Goal: Information Seeking & Learning: Check status

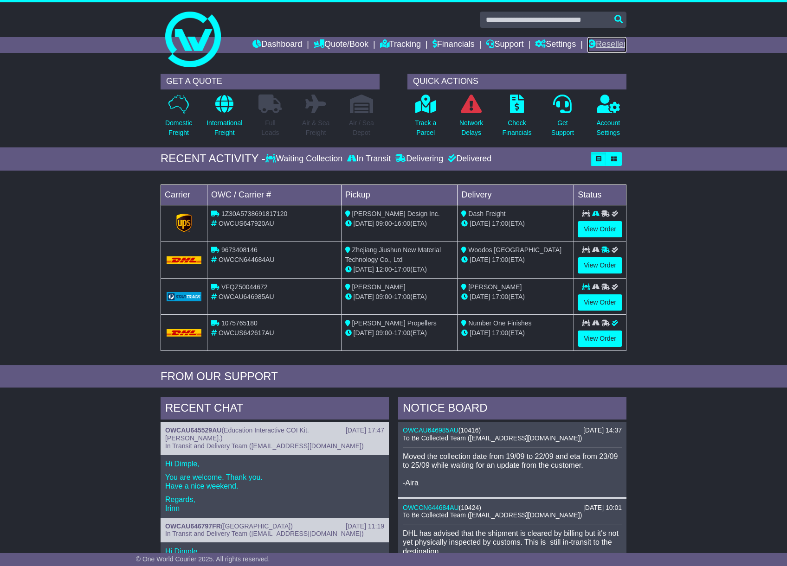
click at [589, 43] on icon at bounding box center [591, 43] width 8 height 8
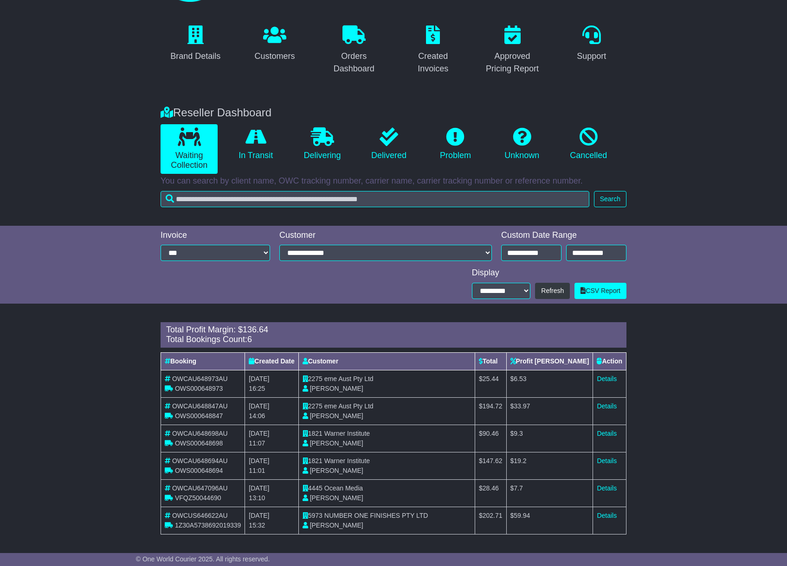
scroll to position [67, 0]
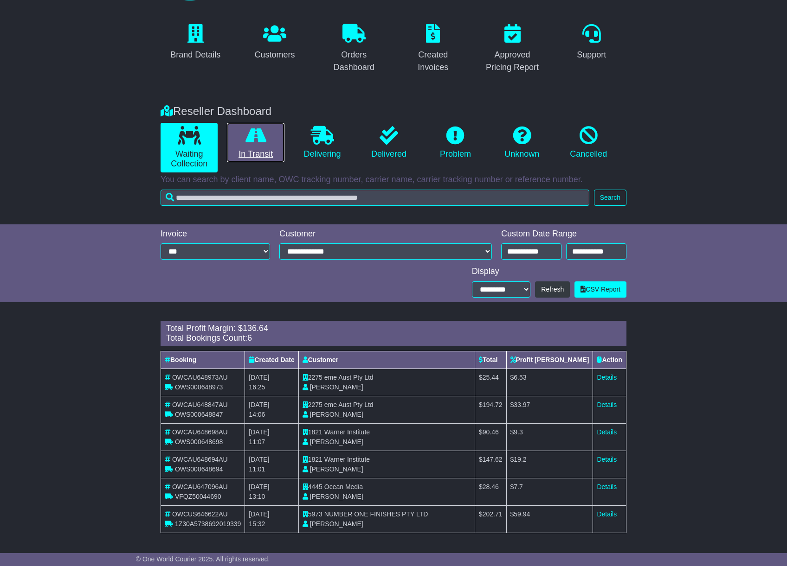
click at [260, 134] on icon at bounding box center [255, 135] width 21 height 19
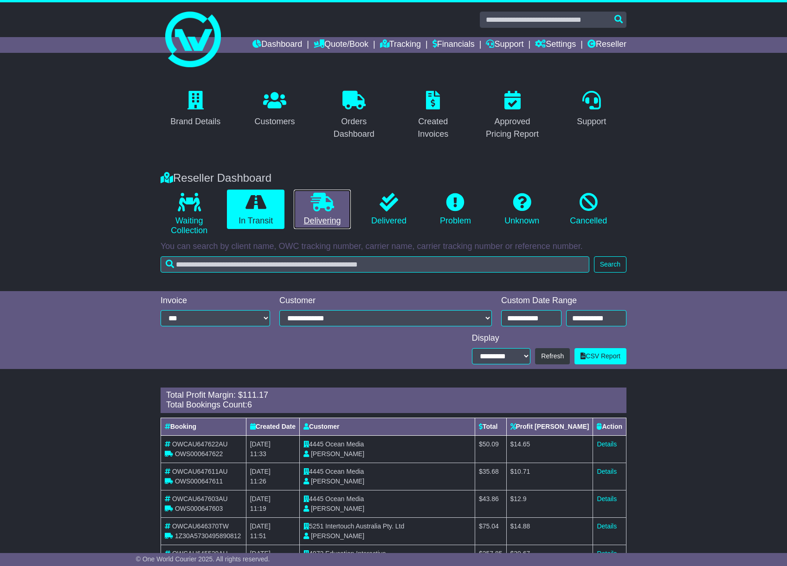
click at [335, 203] on link "Delivering" at bounding box center [322, 210] width 57 height 40
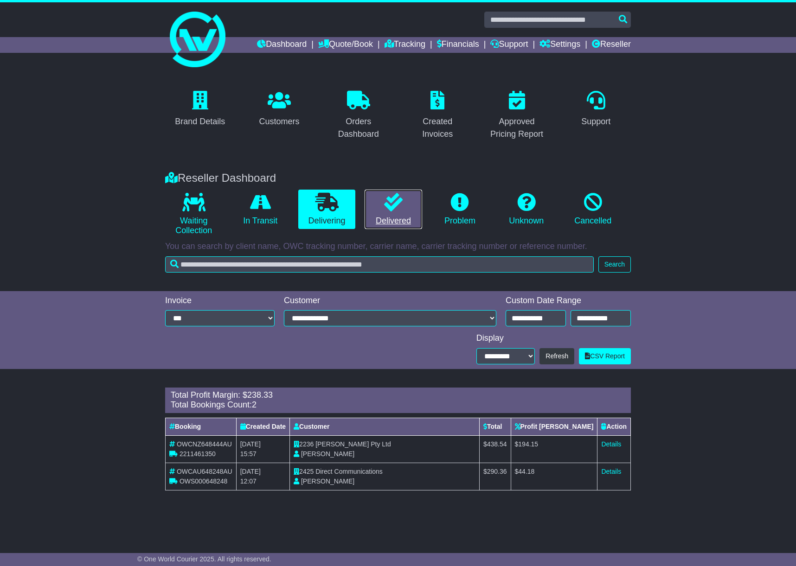
click at [404, 212] on link "Delivered" at bounding box center [393, 210] width 57 height 40
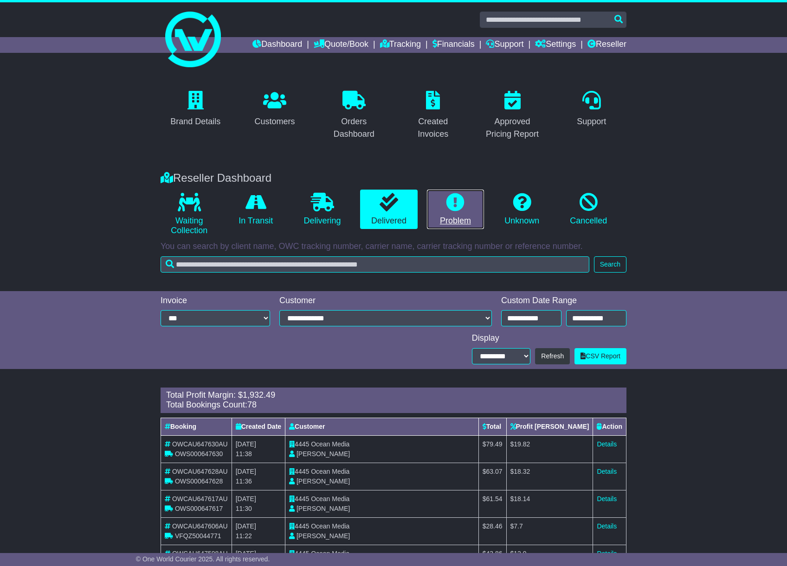
click at [479, 214] on link "Problem" at bounding box center [455, 210] width 57 height 40
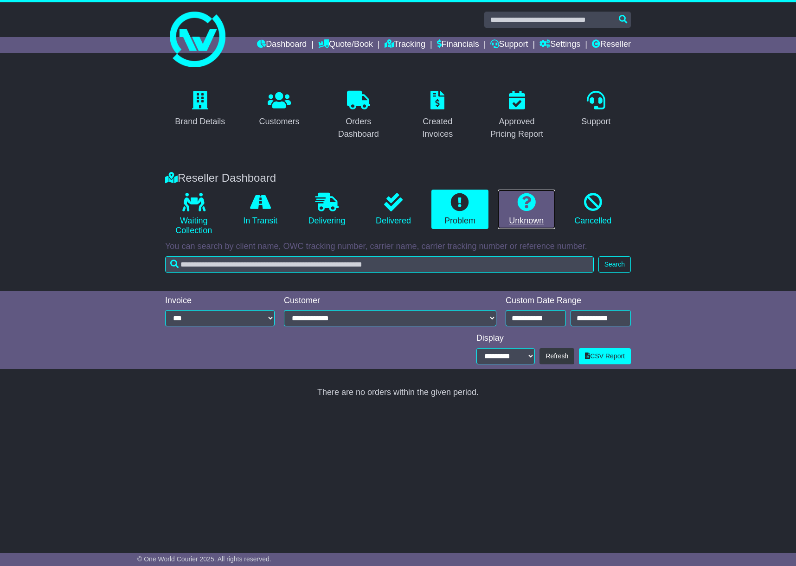
drag, startPoint x: 535, startPoint y: 214, endPoint x: 548, endPoint y: 215, distance: 13.5
click at [534, 214] on link "Unknown" at bounding box center [526, 210] width 57 height 40
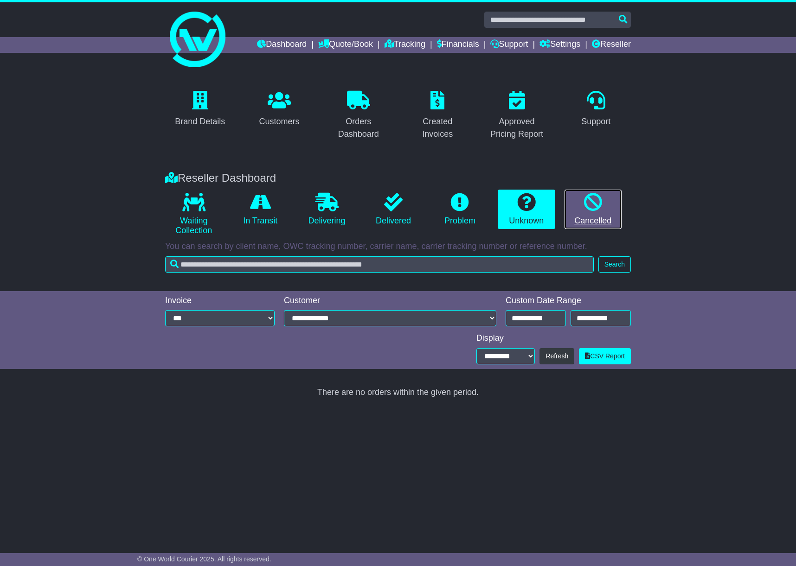
click at [595, 219] on link "Cancelled" at bounding box center [593, 210] width 57 height 40
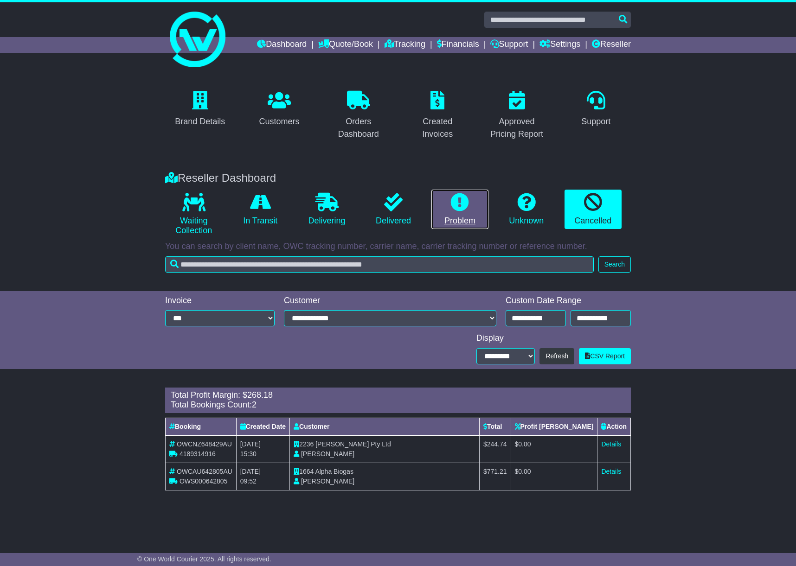
click at [458, 205] on icon at bounding box center [460, 202] width 19 height 19
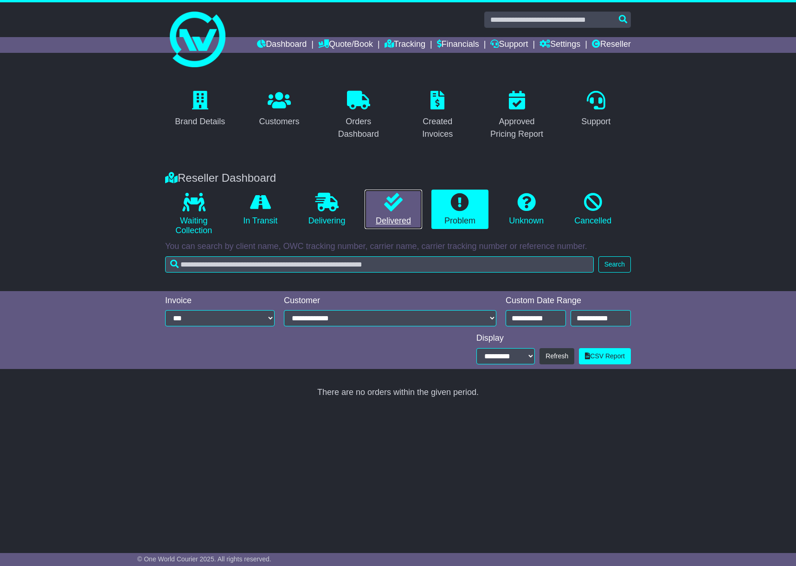
click at [393, 208] on icon at bounding box center [393, 202] width 19 height 19
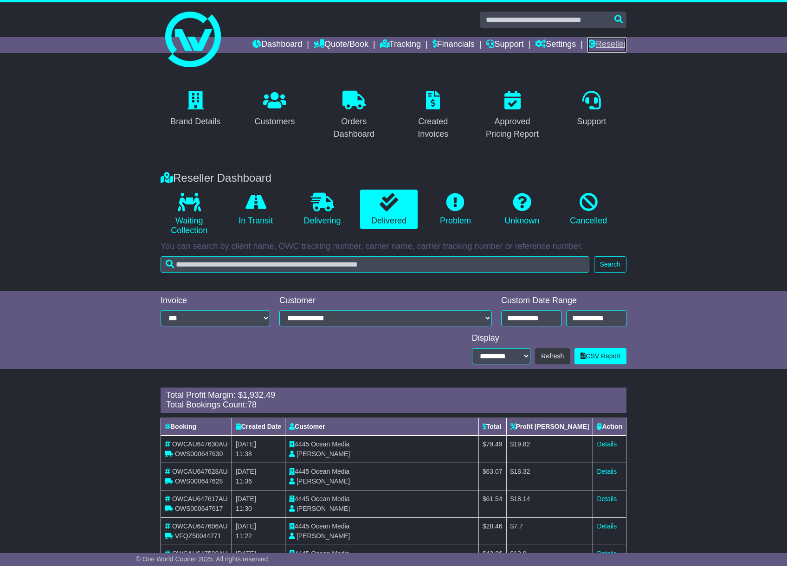
click at [617, 43] on link "Reseller" at bounding box center [606, 45] width 39 height 16
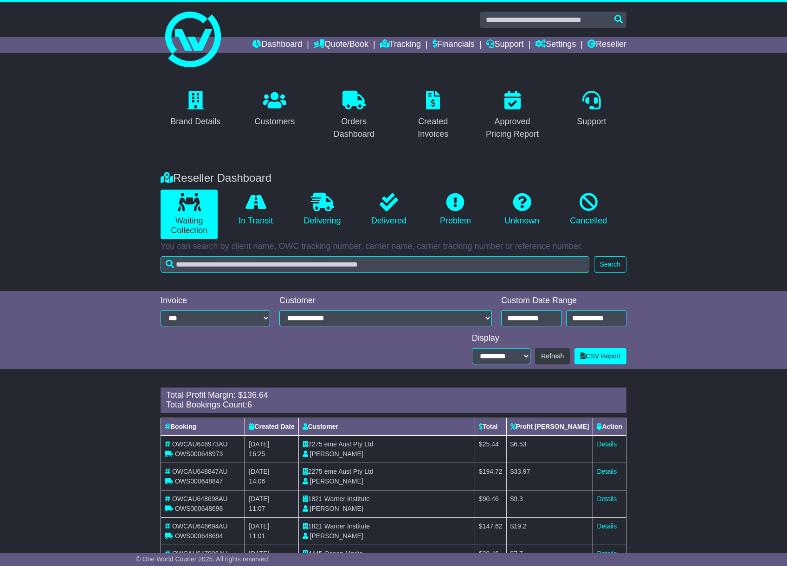
drag, startPoint x: 90, startPoint y: 477, endPoint x: 88, endPoint y: 470, distance: 6.9
click at [90, 476] on div "Loading... There are no orders within the given period. Total Profit Margin: $ …" at bounding box center [393, 499] width 787 height 232
click at [392, 215] on link "Delivered" at bounding box center [388, 210] width 57 height 40
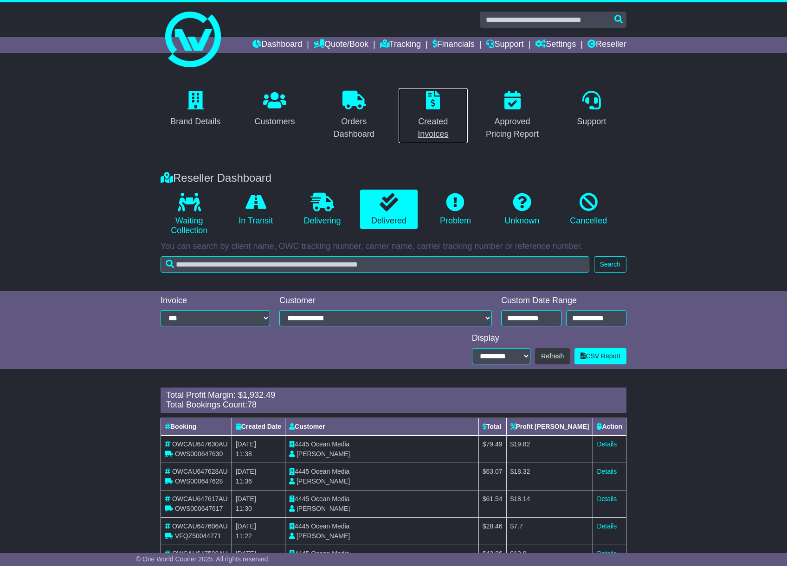
click at [429, 127] on div "Created Invoices" at bounding box center [433, 128] width 58 height 25
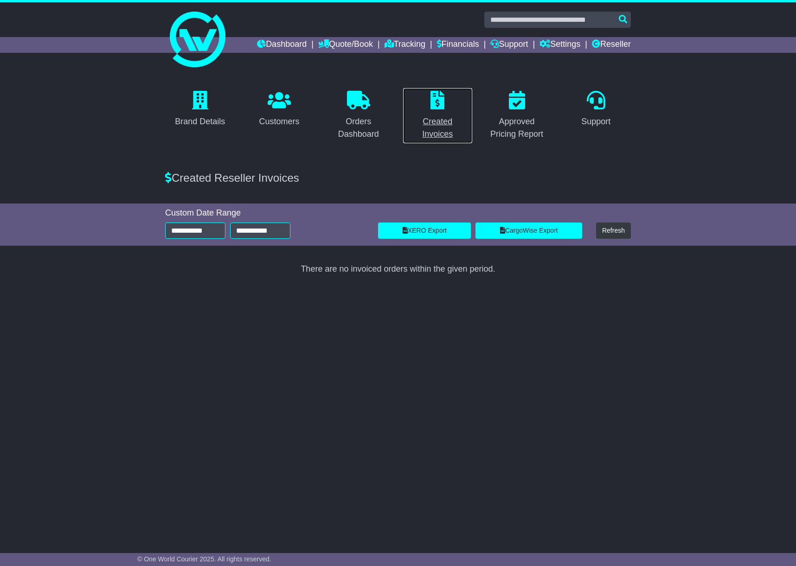
click at [448, 131] on div "Created Invoices" at bounding box center [438, 128] width 58 height 25
click at [368, 122] on div "Orders Dashboard" at bounding box center [358, 128] width 58 height 25
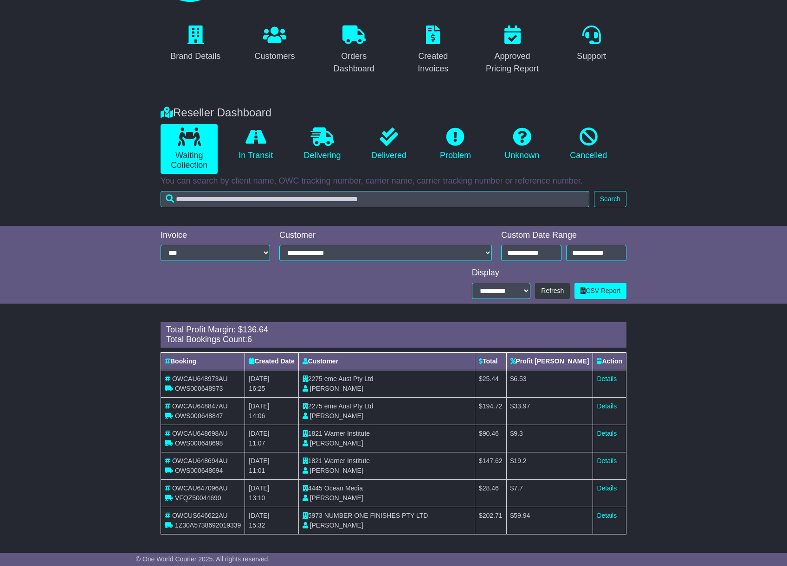
scroll to position [67, 0]
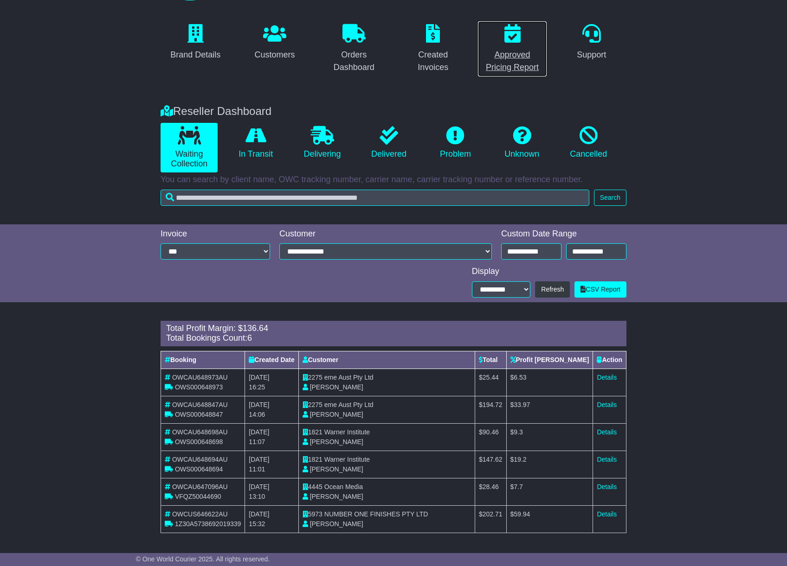
click at [518, 49] on div "Approved Pricing Report" at bounding box center [512, 61] width 58 height 25
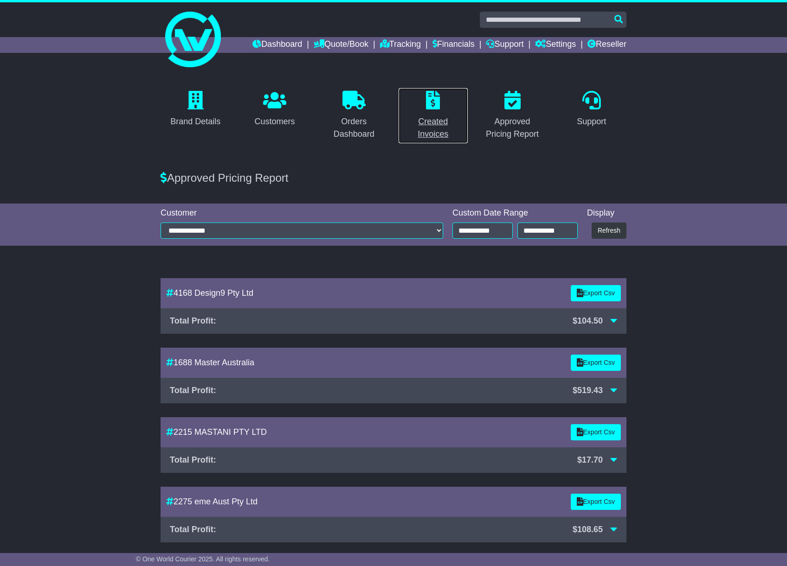
click at [440, 133] on div "Created Invoices" at bounding box center [433, 128] width 58 height 25
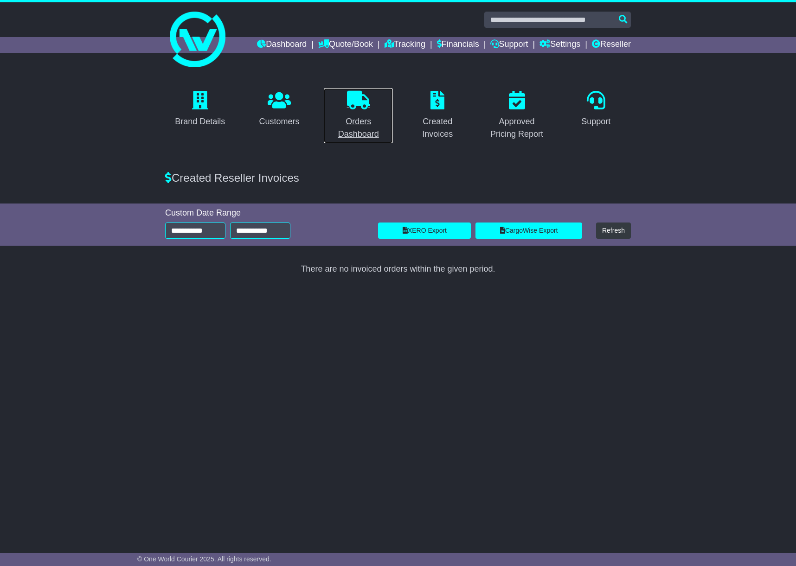
click at [370, 131] on div "Orders Dashboard" at bounding box center [358, 128] width 58 height 25
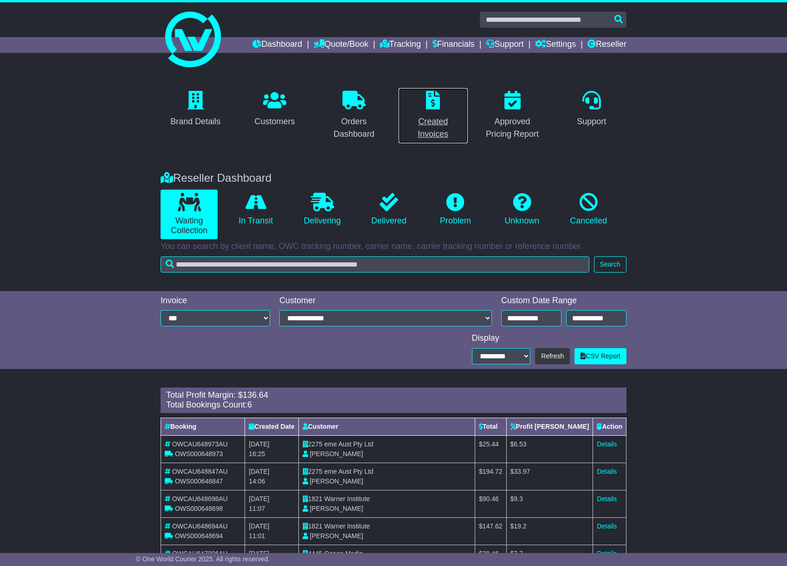
click at [431, 133] on div "Created Invoices" at bounding box center [433, 128] width 58 height 25
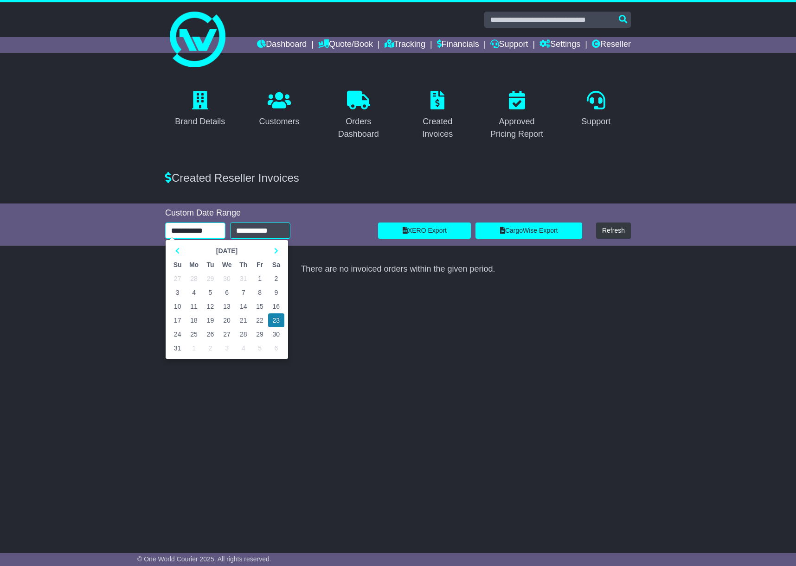
click at [205, 227] on input "**********" at bounding box center [195, 231] width 60 height 16
click at [177, 277] on td "27" at bounding box center [177, 279] width 16 height 14
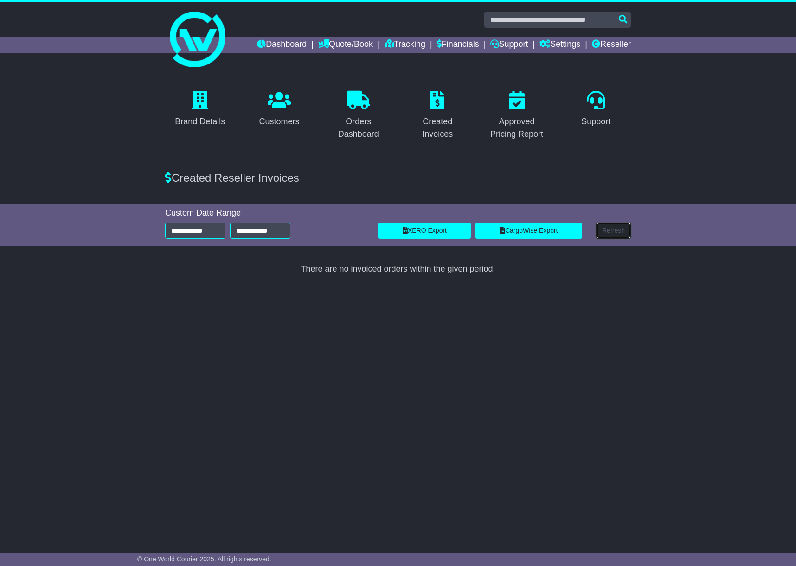
click at [615, 227] on button "Refresh" at bounding box center [613, 231] width 35 height 16
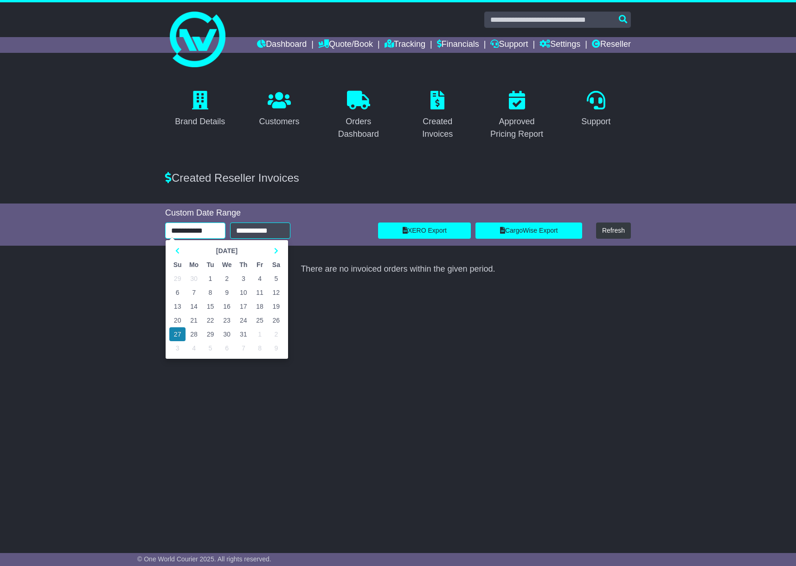
click at [187, 238] on input "**********" at bounding box center [195, 231] width 60 height 16
click at [179, 278] on td "29" at bounding box center [177, 279] width 16 height 14
type input "**********"
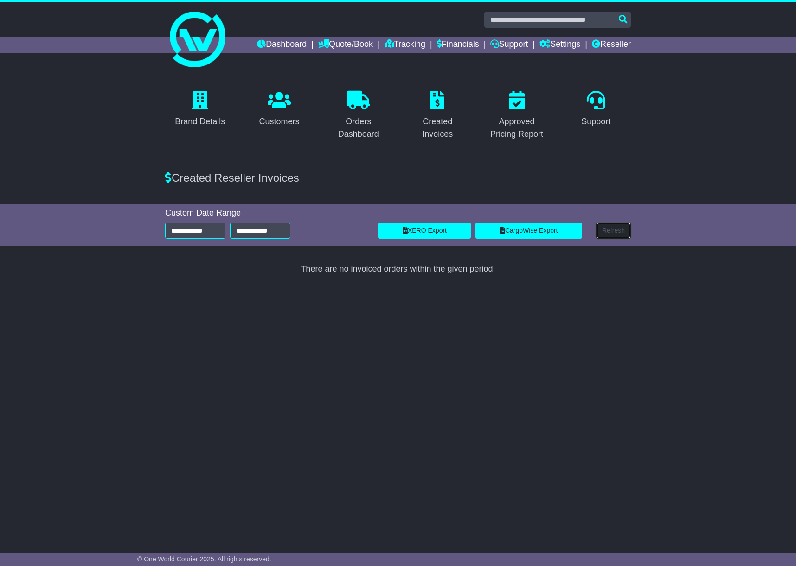
click at [612, 229] on button "Refresh" at bounding box center [613, 231] width 35 height 16
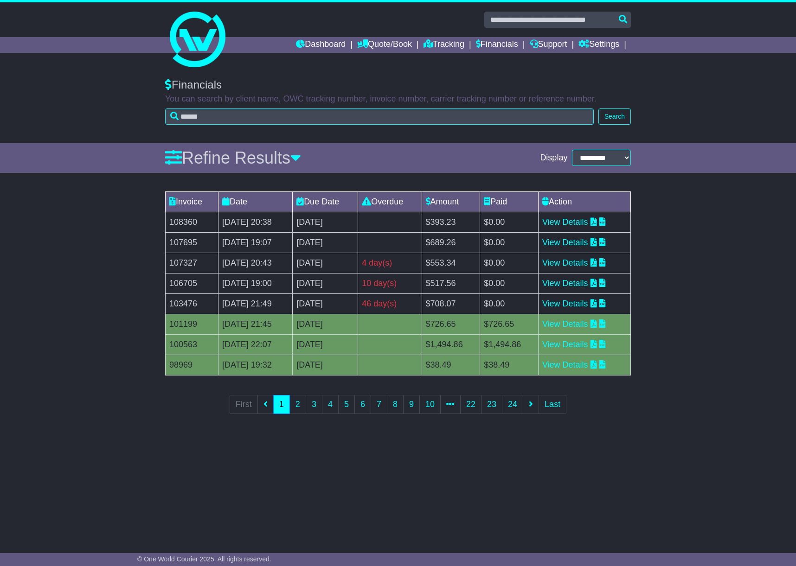
click at [312, 490] on div "**********" at bounding box center [398, 304] width 796 height 470
